Goal: Contribute content: Contribute content

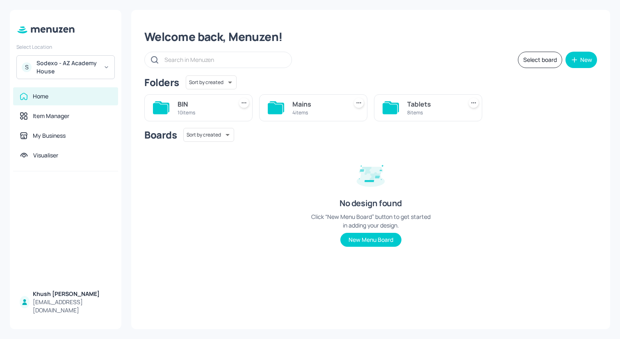
click at [105, 64] on icon at bounding box center [106, 67] width 6 height 6
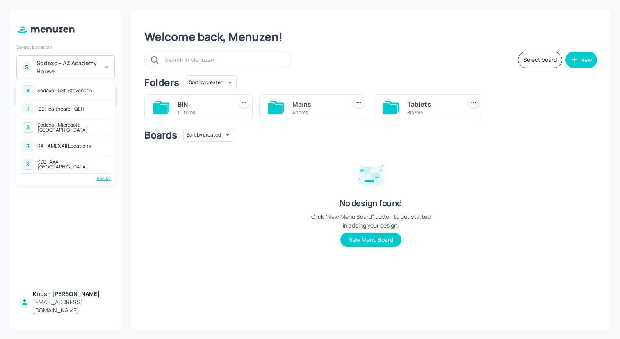
click at [67, 125] on div "Sodexo - Microsoft - [GEOGRAPHIC_DATA]" at bounding box center [72, 128] width 71 height 10
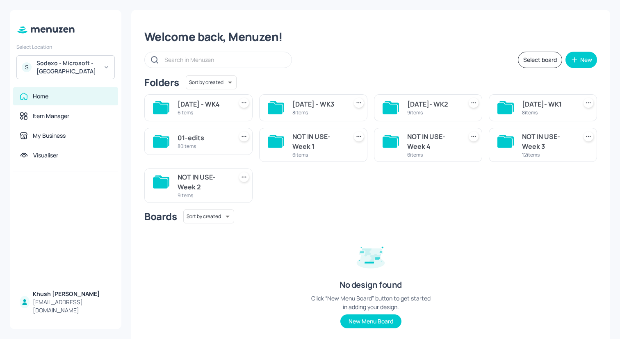
click at [518, 111] on div "MARCH 2025- WK1 8 items" at bounding box center [543, 107] width 108 height 27
click at [524, 109] on div "MARCH 2025- WK1" at bounding box center [548, 104] width 52 height 10
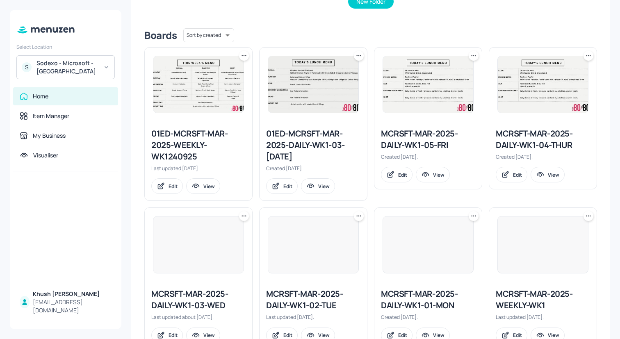
scroll to position [216, 0]
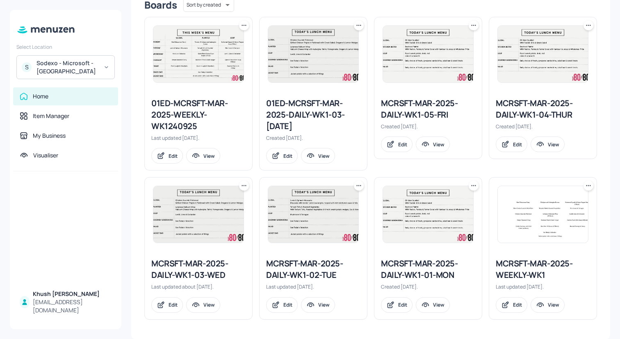
click at [421, 271] on div "MCRSFT-MAR-2025-DAILY-WK1-01-MON" at bounding box center [428, 269] width 94 height 23
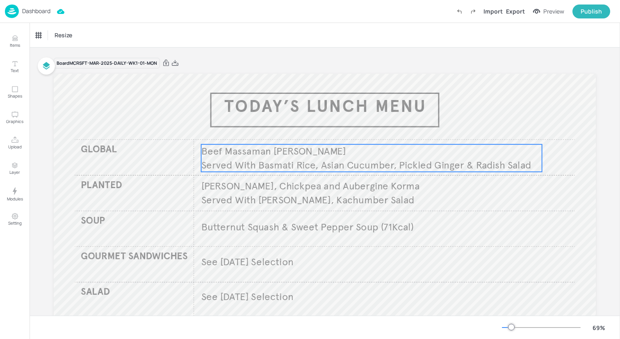
click at [291, 155] on span "Beef Massaman Curry" at bounding box center [273, 151] width 145 height 12
click at [364, 129] on icon "Edit Item" at bounding box center [365, 130] width 7 height 7
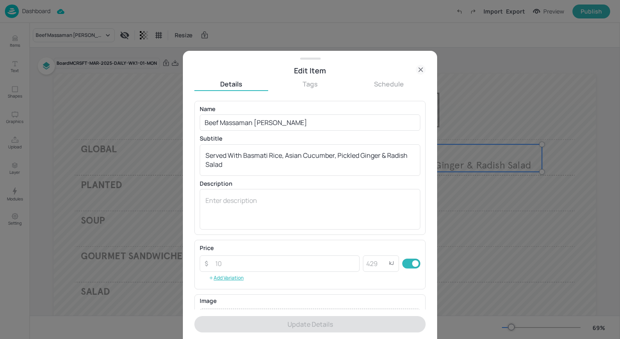
click at [418, 70] on icon at bounding box center [421, 70] width 10 height 10
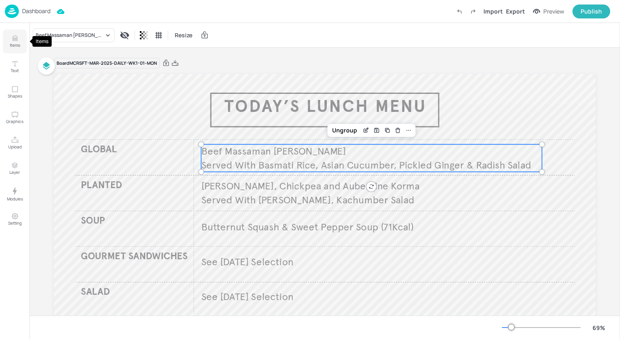
click at [10, 36] on button "Items" at bounding box center [15, 42] width 24 height 24
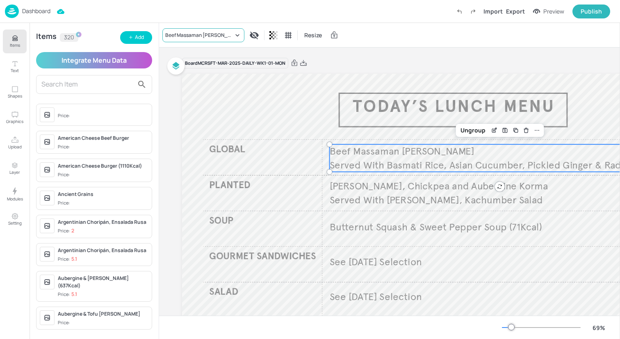
click at [208, 36] on div "Beef Massaman Curry" at bounding box center [199, 35] width 68 height 7
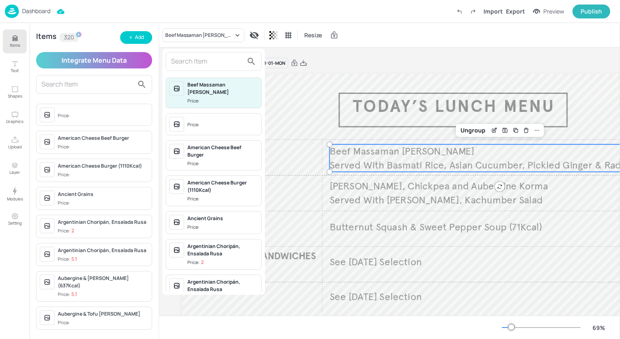
click at [212, 61] on input "text" at bounding box center [207, 61] width 72 height 13
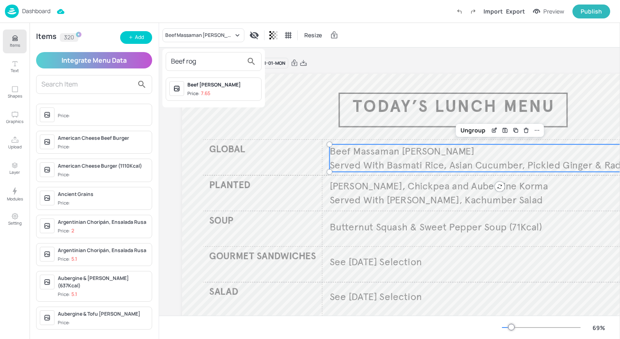
type input "Beef rog"
click at [232, 87] on div "Beef Rogan Josh" at bounding box center [222, 84] width 70 height 7
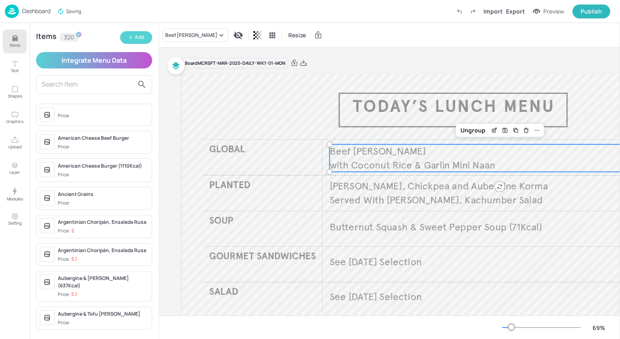
click at [145, 39] on button "Add" at bounding box center [136, 37] width 32 height 13
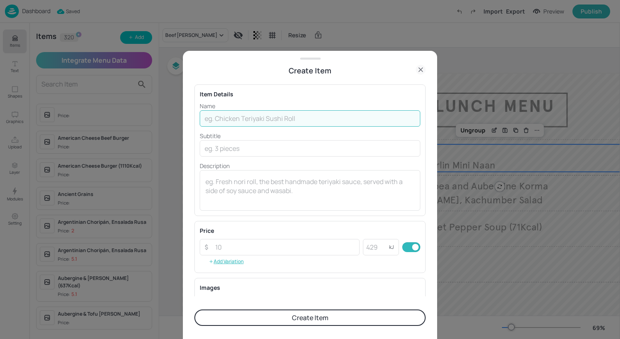
click at [257, 114] on input "text" at bounding box center [310, 118] width 220 height 16
type input "Beef Rogan Josh"
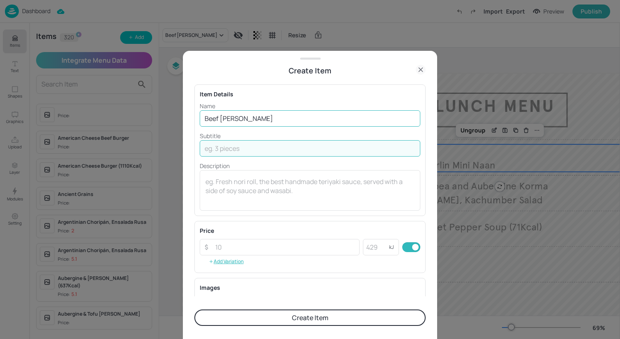
type input "s"
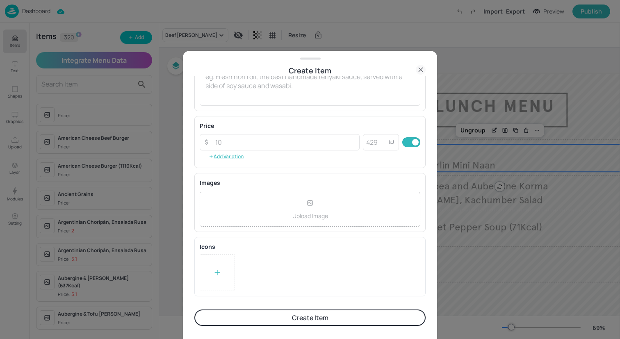
type input "Served with Garlic Naan, Basmatti Rice"
click at [323, 315] on button "Create Item" at bounding box center [309, 317] width 231 height 16
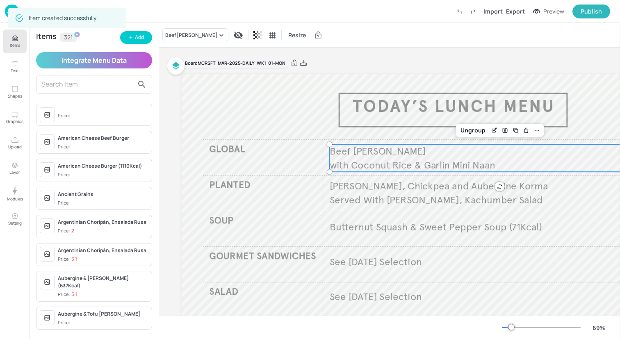
scroll to position [105, 0]
click at [199, 37] on div "Beef Rogan Josh" at bounding box center [191, 35] width 52 height 7
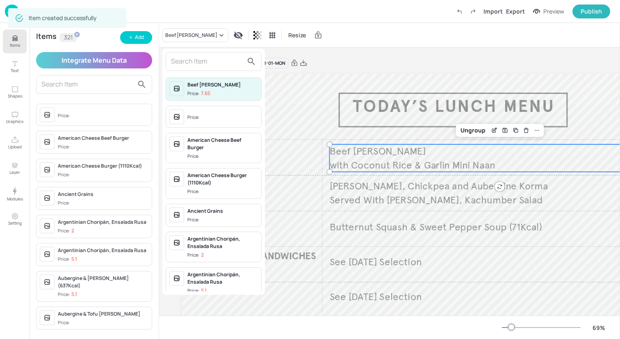
click at [209, 61] on input "text" at bounding box center [207, 61] width 72 height 13
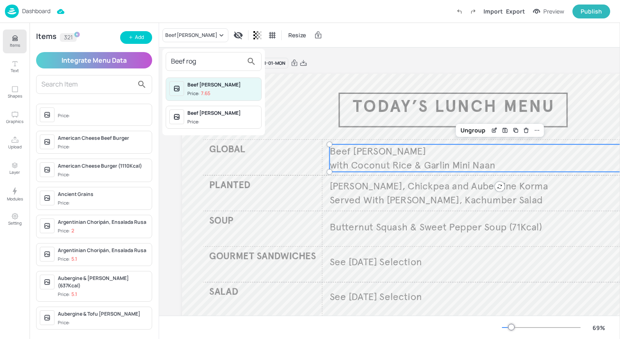
type input "Beef rog"
click at [229, 107] on div "Beef Rogan Josh Price:" at bounding box center [214, 117] width 96 height 23
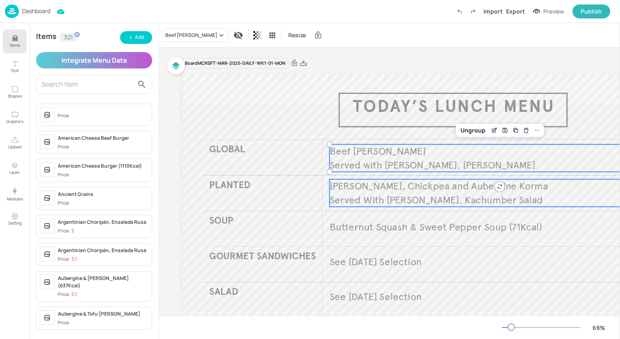
click at [367, 198] on span "Served With Basmati Rice, Kachumber Salad" at bounding box center [435, 199] width 213 height 12
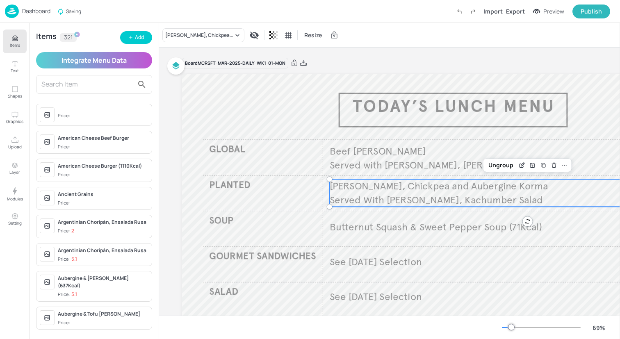
click at [200, 43] on div "Paneer, Chickpea and Aubergine Korma Resize" at bounding box center [389, 35] width 461 height 24
click at [199, 34] on div "Paneer, Chickpea and Aubergine Korma" at bounding box center [199, 35] width 68 height 7
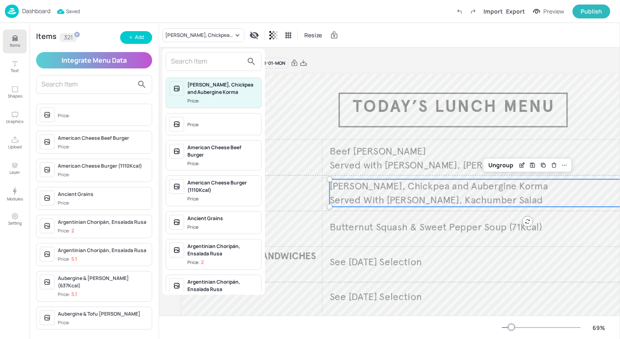
click at [201, 59] on input "text" at bounding box center [207, 61] width 72 height 13
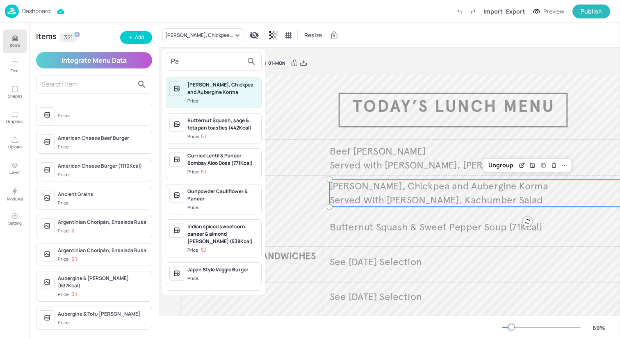
type input "P"
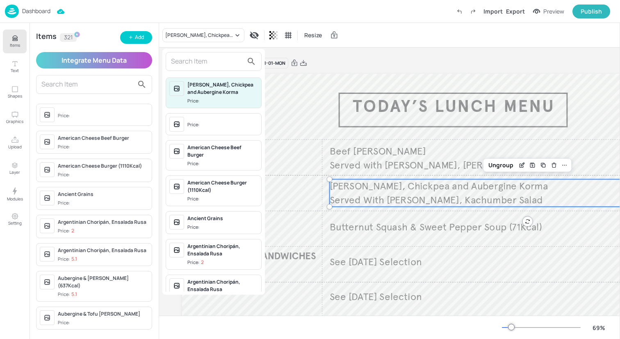
click at [137, 39] on div at bounding box center [310, 169] width 620 height 339
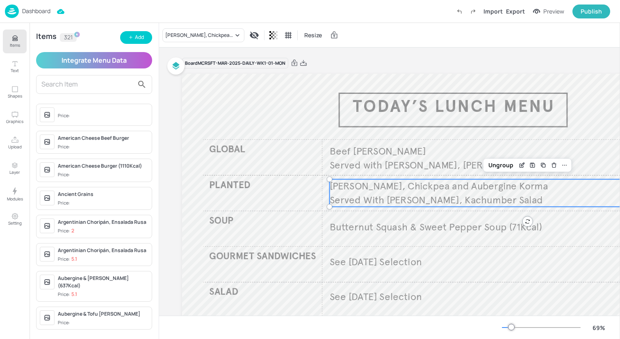
click at [137, 39] on div "Add" at bounding box center [139, 38] width 9 height 8
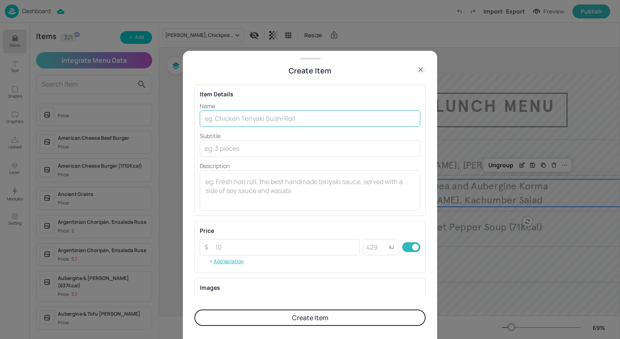
click at [245, 118] on input "text" at bounding box center [310, 118] width 220 height 16
type input "Paneer Tandoori"
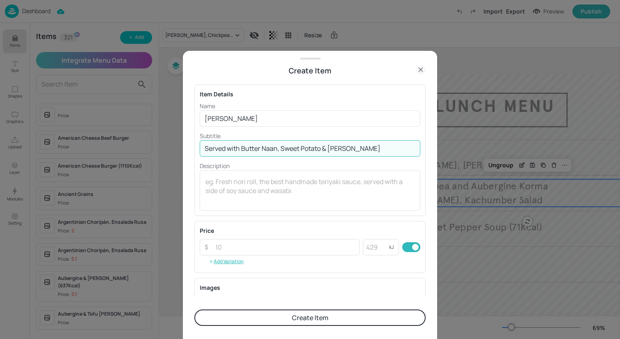
type input "Served with Butter Naan, Sweet Potato & Masala Parsnips"
click at [290, 320] on button "Create Item" at bounding box center [309, 317] width 231 height 16
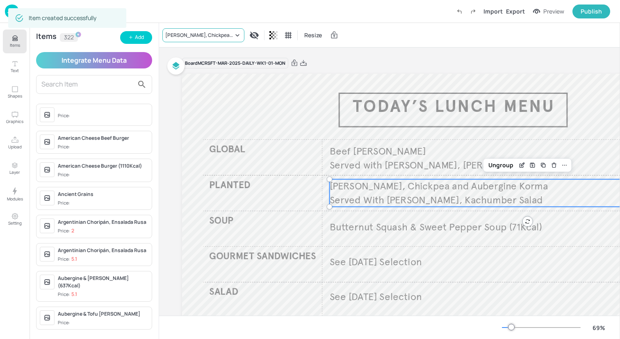
click at [213, 39] on div "Paneer, Chickpea and Aubergine Korma" at bounding box center [203, 35] width 82 height 14
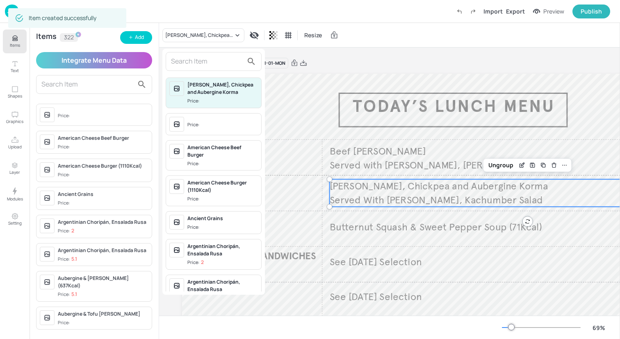
click at [212, 64] on input "text" at bounding box center [207, 61] width 72 height 13
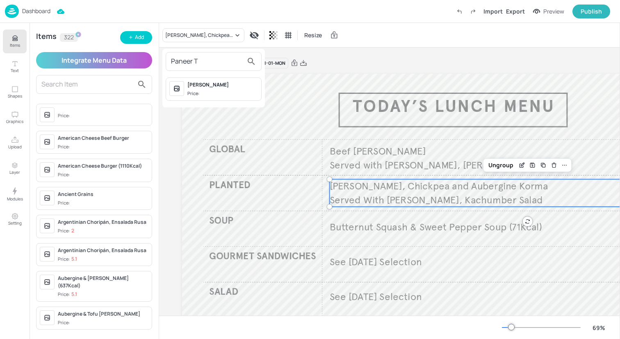
type input "Paneer T"
click at [225, 91] on span "Price:" at bounding box center [222, 93] width 70 height 7
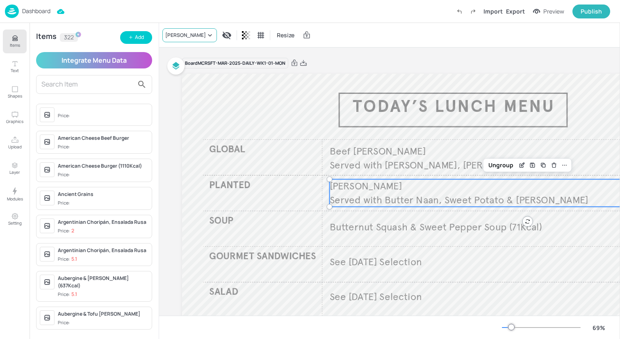
click at [184, 40] on div "Paneer Tandoori" at bounding box center [189, 35] width 55 height 14
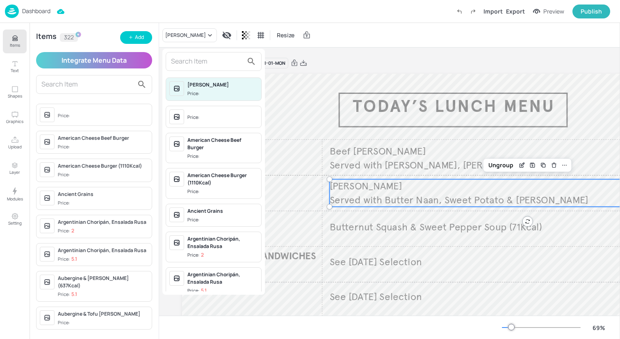
click at [184, 70] on div at bounding box center [214, 61] width 96 height 19
click at [195, 62] on input "text" at bounding box center [207, 61] width 72 height 13
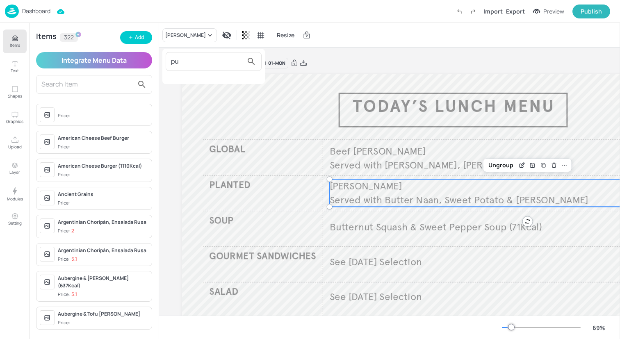
type input "p"
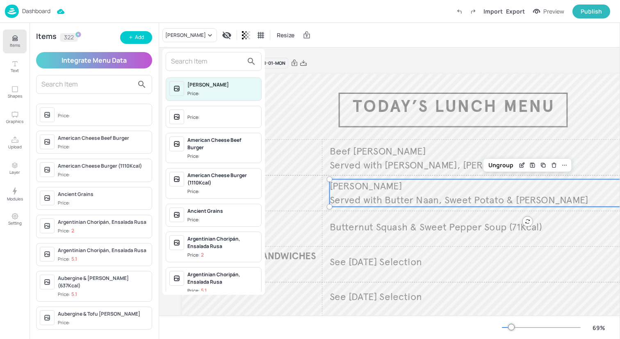
click at [449, 259] on div at bounding box center [310, 169] width 620 height 339
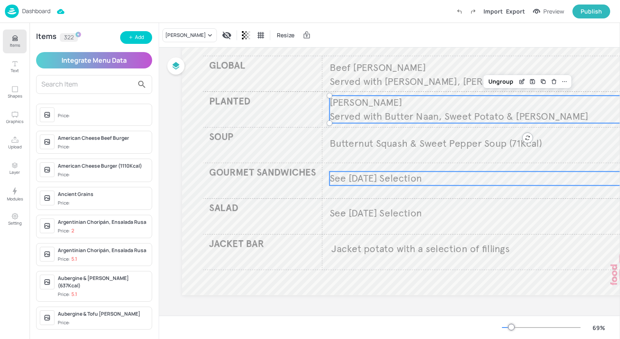
scroll to position [84, 0]
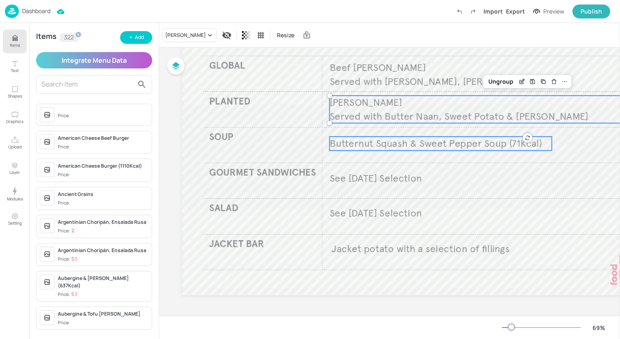
click at [413, 144] on span "Butternut Squash & Sweet Pepper Soup (71Kcal)" at bounding box center [435, 143] width 212 height 12
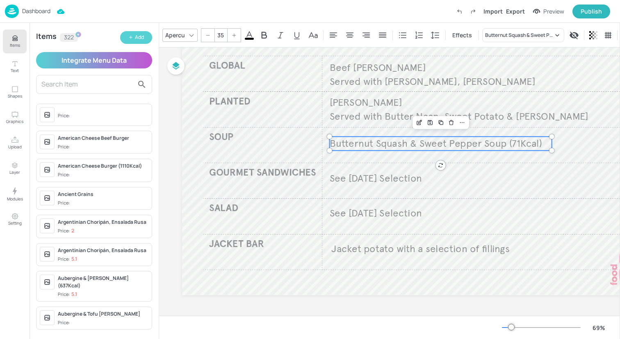
click at [141, 37] on div "Add" at bounding box center [139, 38] width 9 height 8
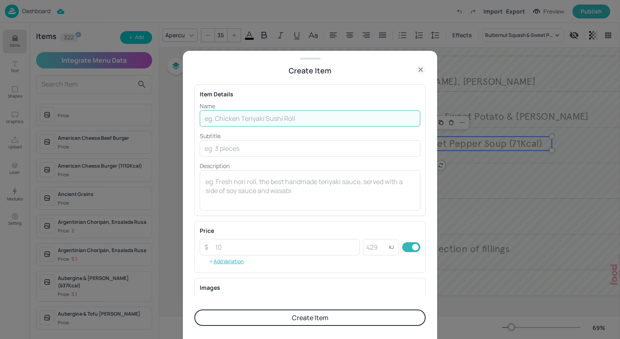
click at [319, 116] on input "text" at bounding box center [310, 118] width 220 height 16
type input "Pure Greens"
